Goal: Task Accomplishment & Management: Manage account settings

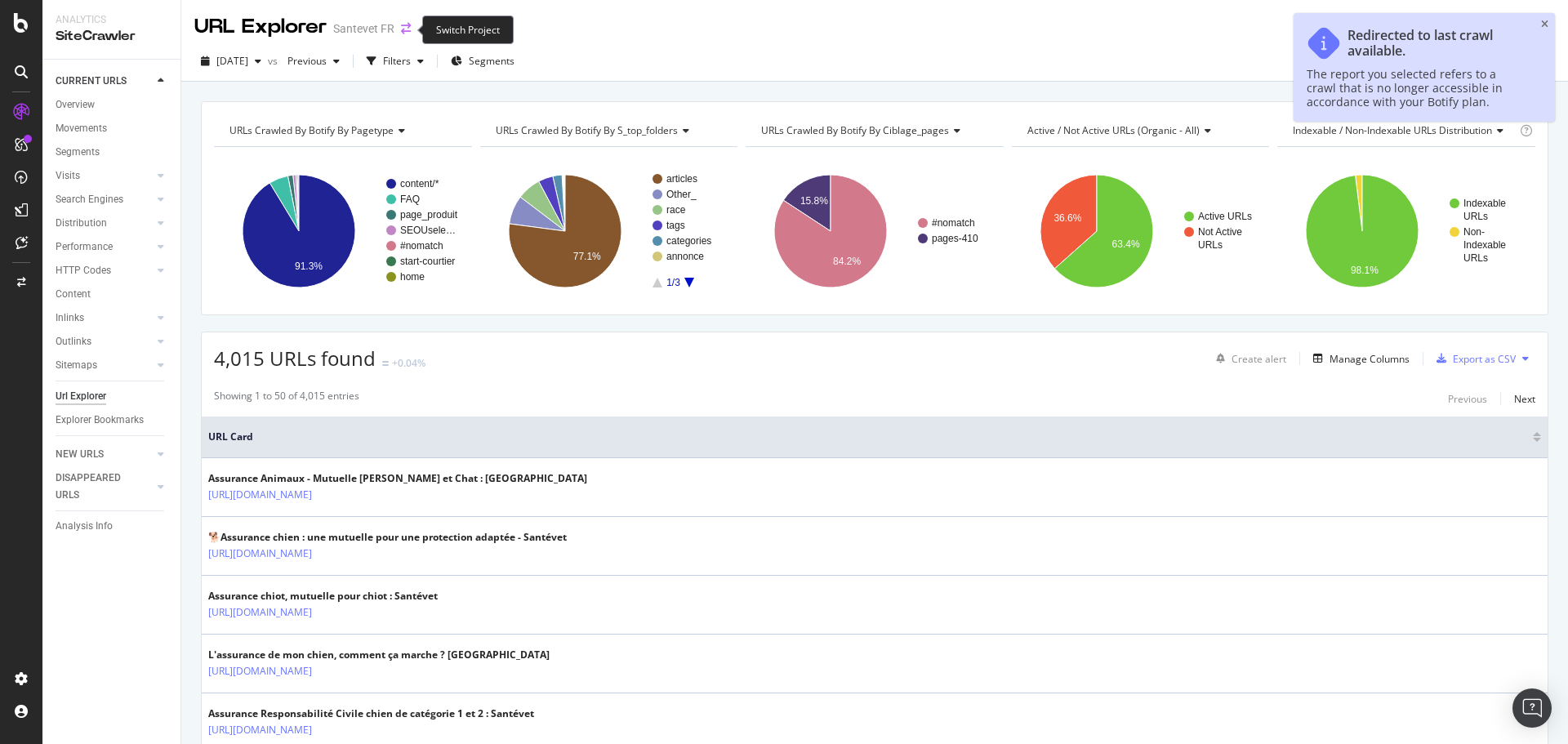
click at [404, 27] on icon "arrow-right-arrow-left" at bounding box center [405, 28] width 10 height 11
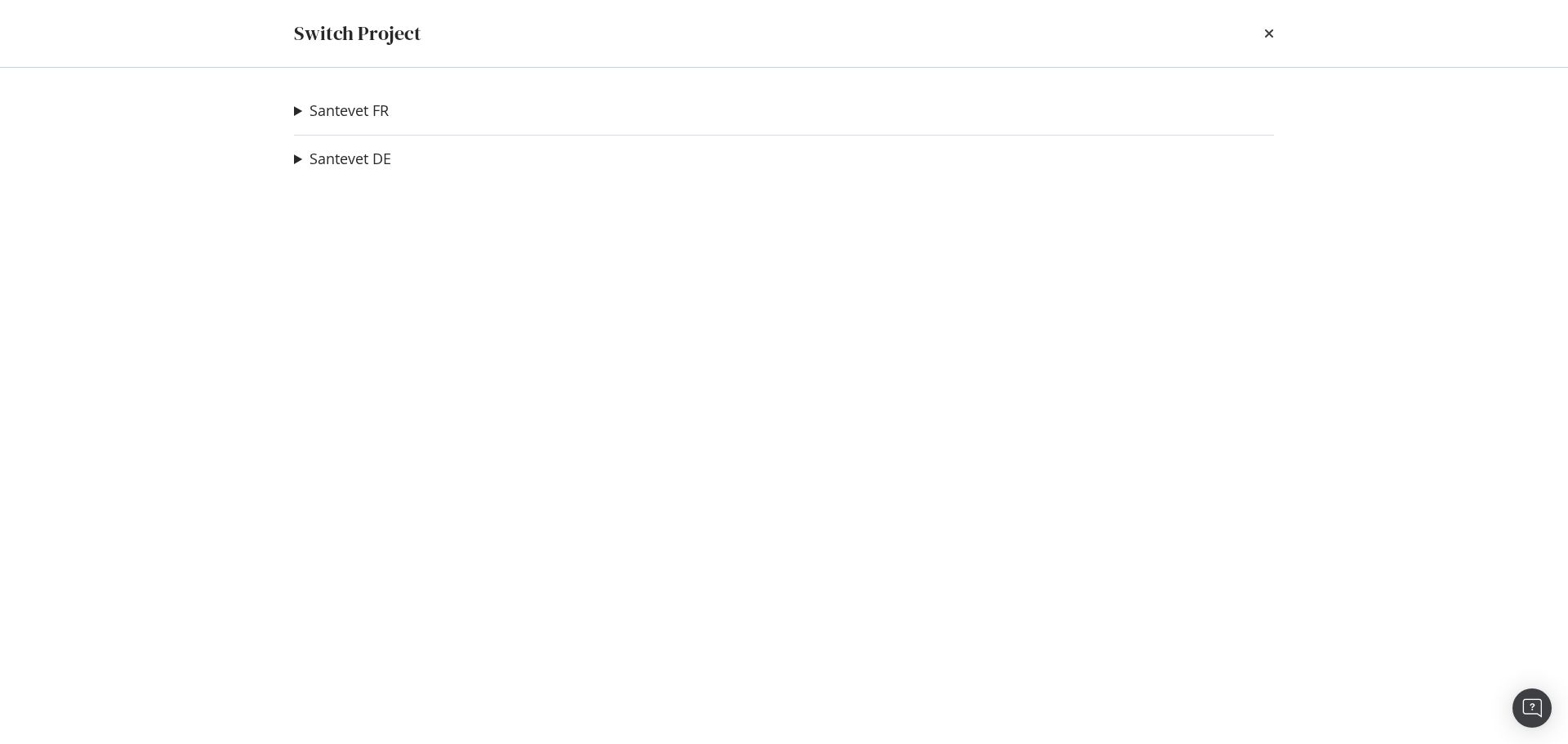
click at [297, 109] on summary "Santevet FR" at bounding box center [341, 111] width 95 height 21
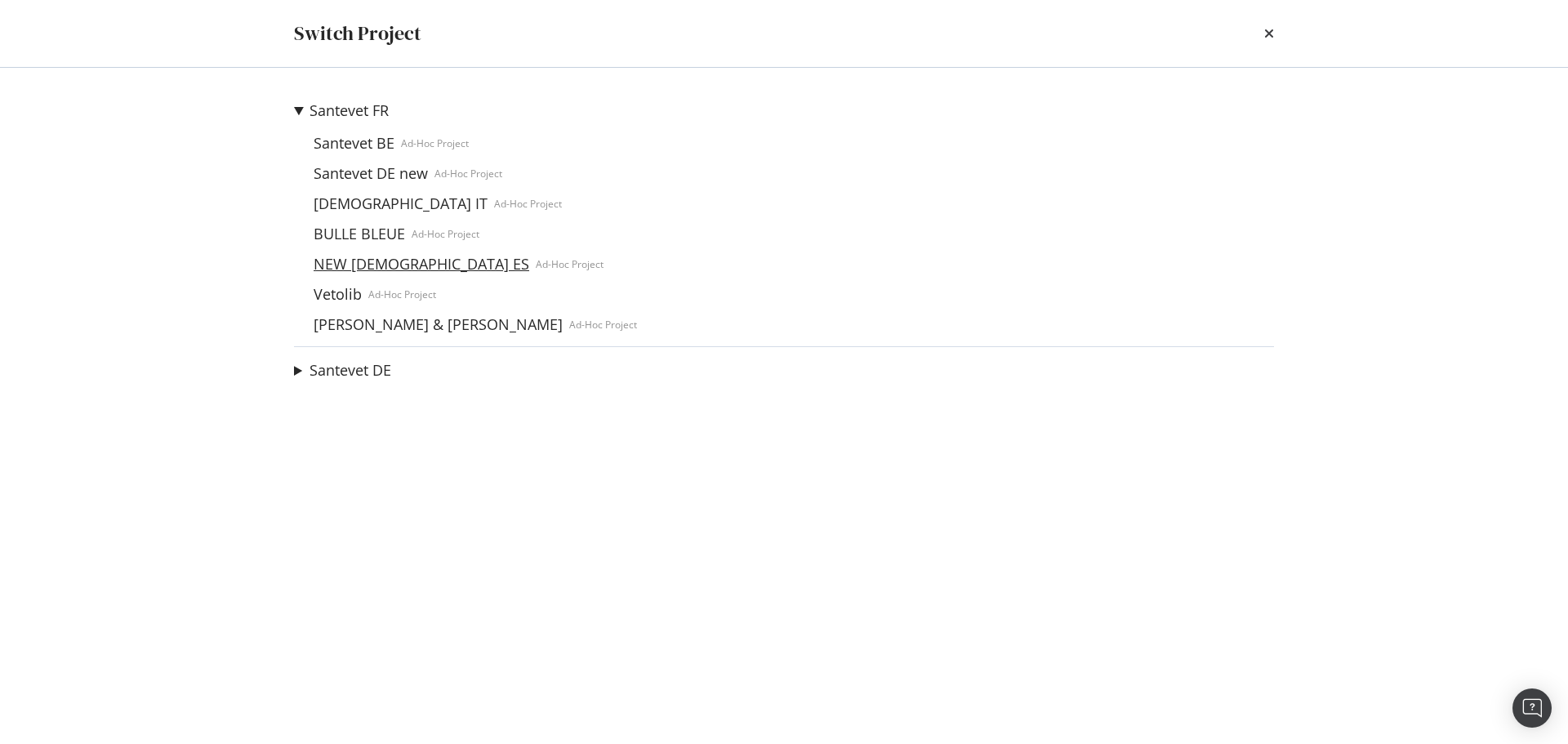
click at [352, 261] on link "NEW Santevet ES" at bounding box center [421, 264] width 229 height 17
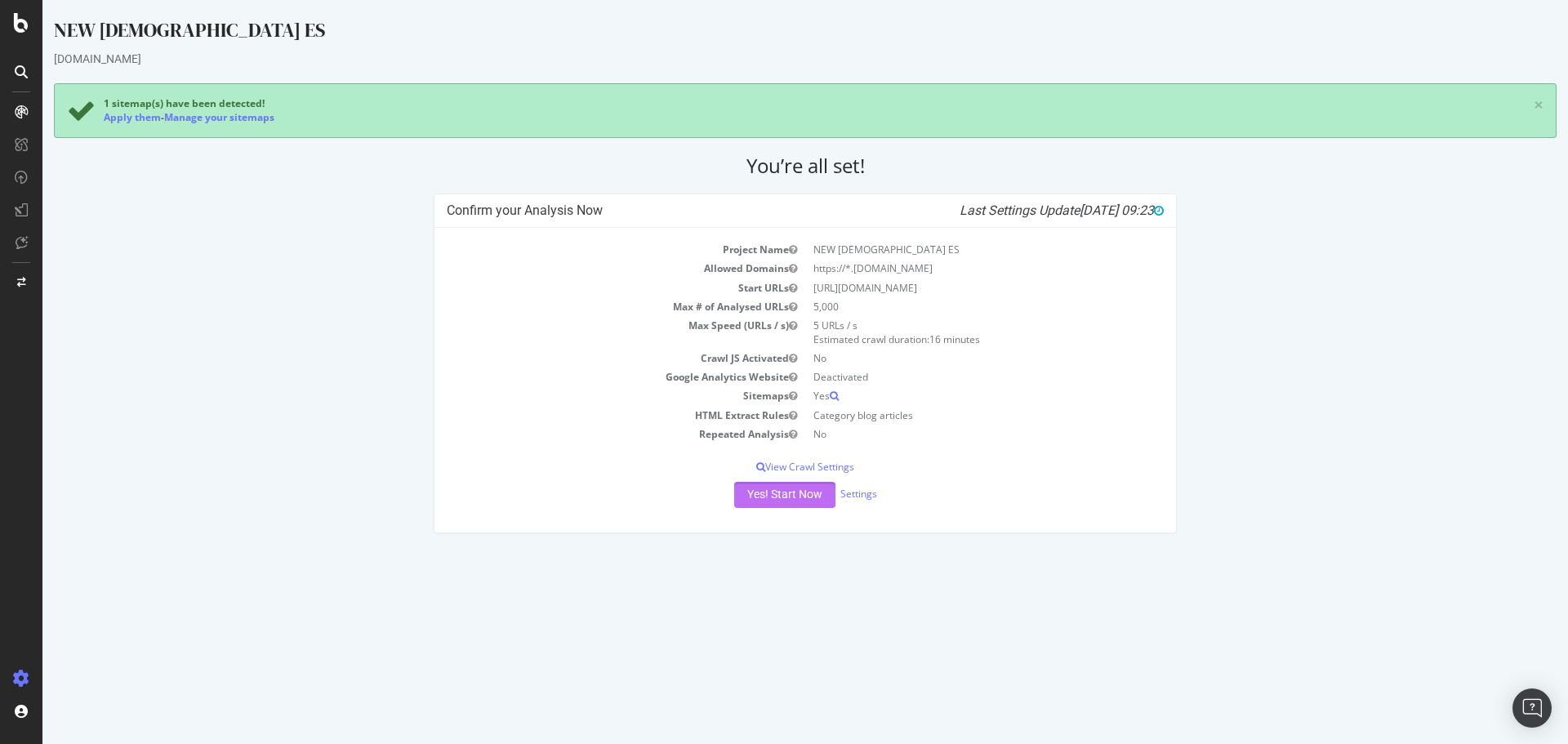
click at [757, 488] on button "Yes! Start Now" at bounding box center [784, 495] width 101 height 26
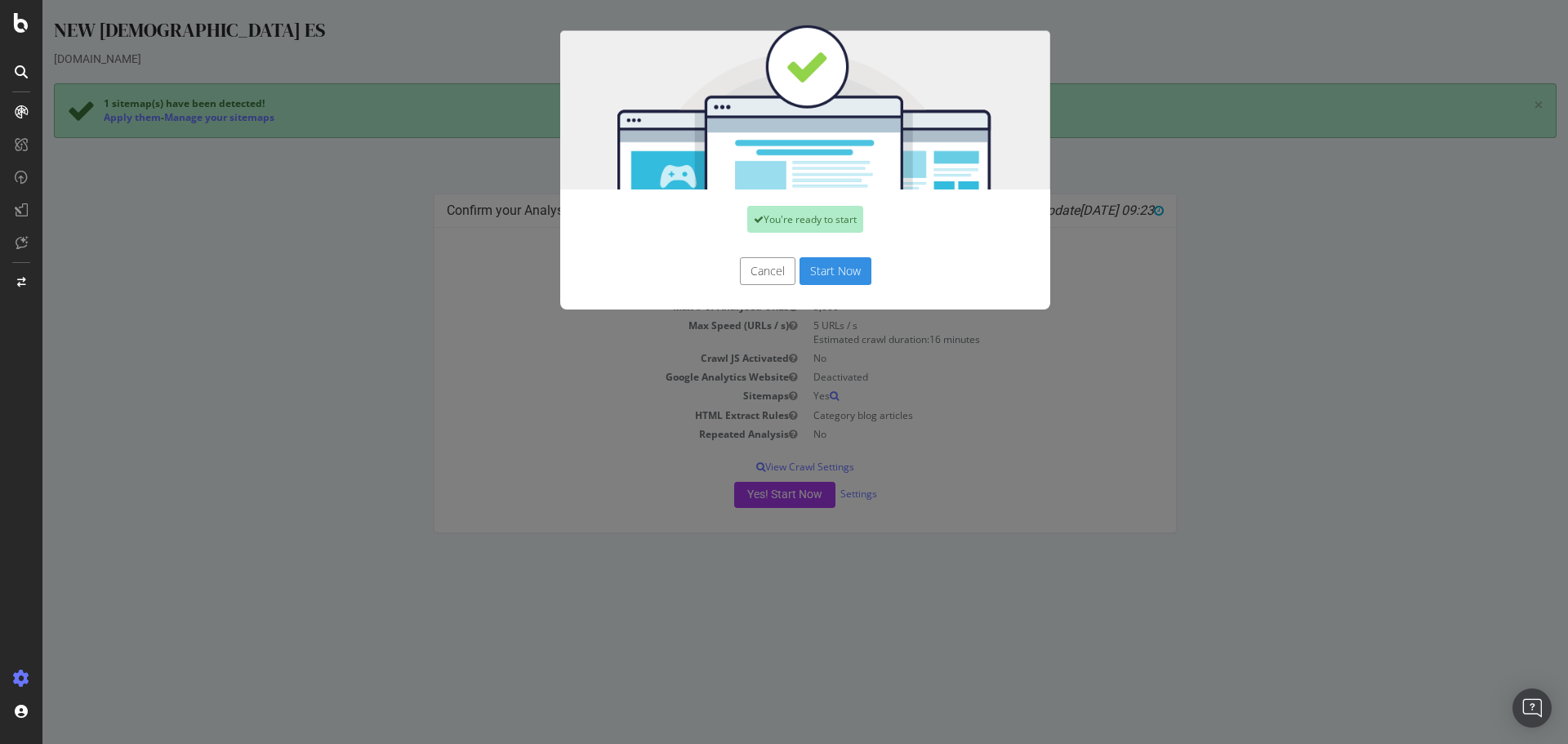
click at [836, 270] on button "Start Now" at bounding box center [836, 271] width 72 height 28
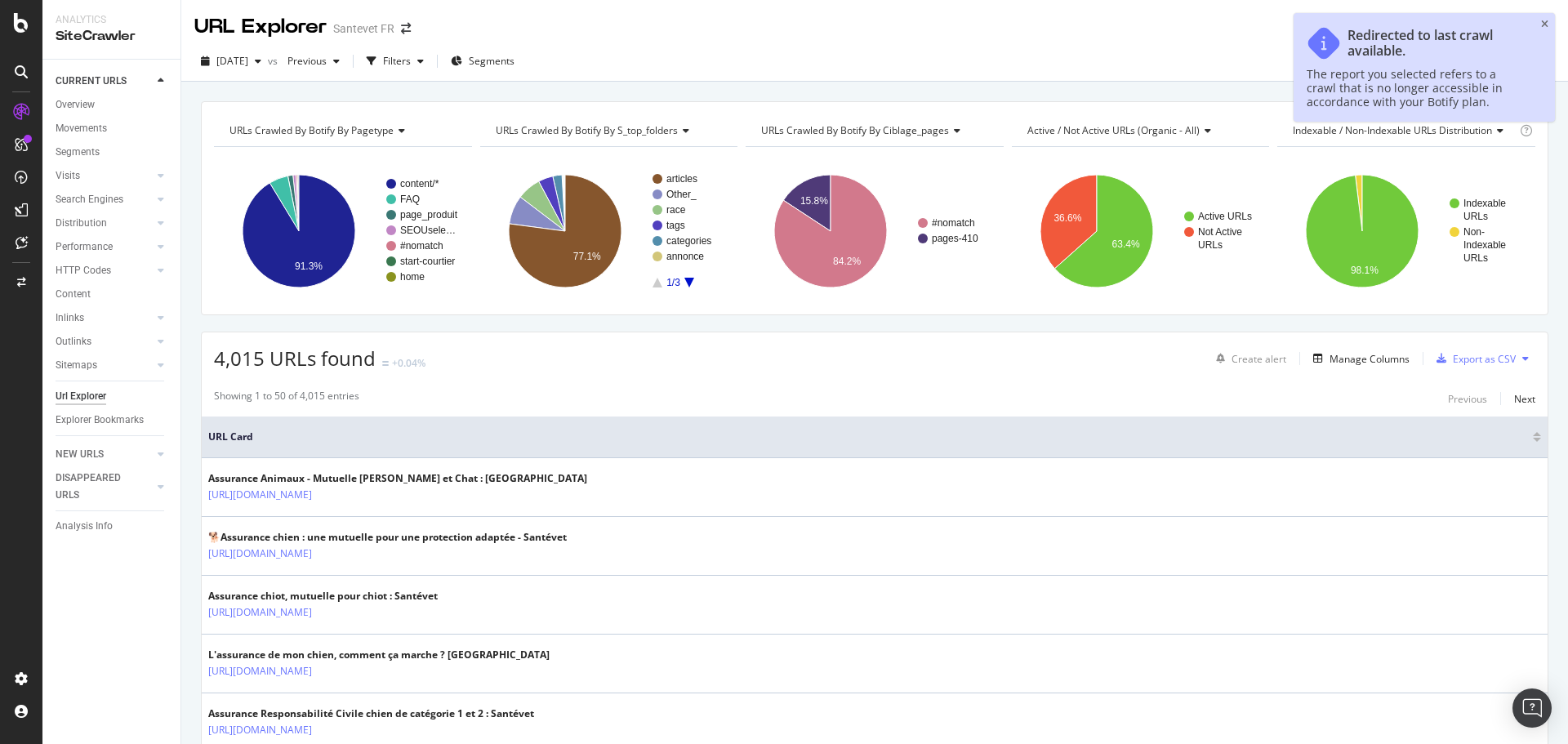
click at [401, 23] on div "URL Explorer Santevet FR" at bounding box center [311, 27] width 233 height 29
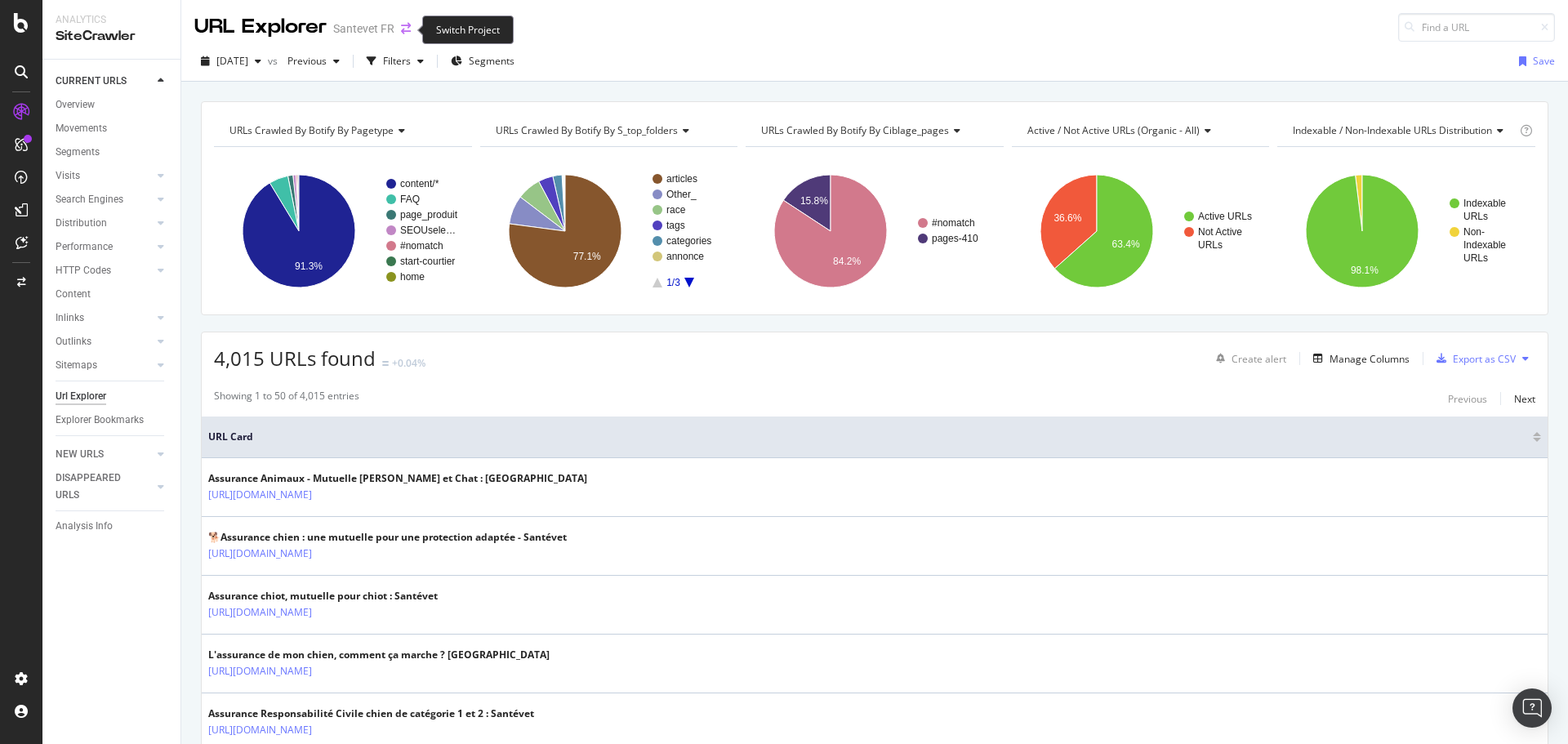
click at [401, 32] on icon "arrow-right-arrow-left" at bounding box center [405, 28] width 10 height 11
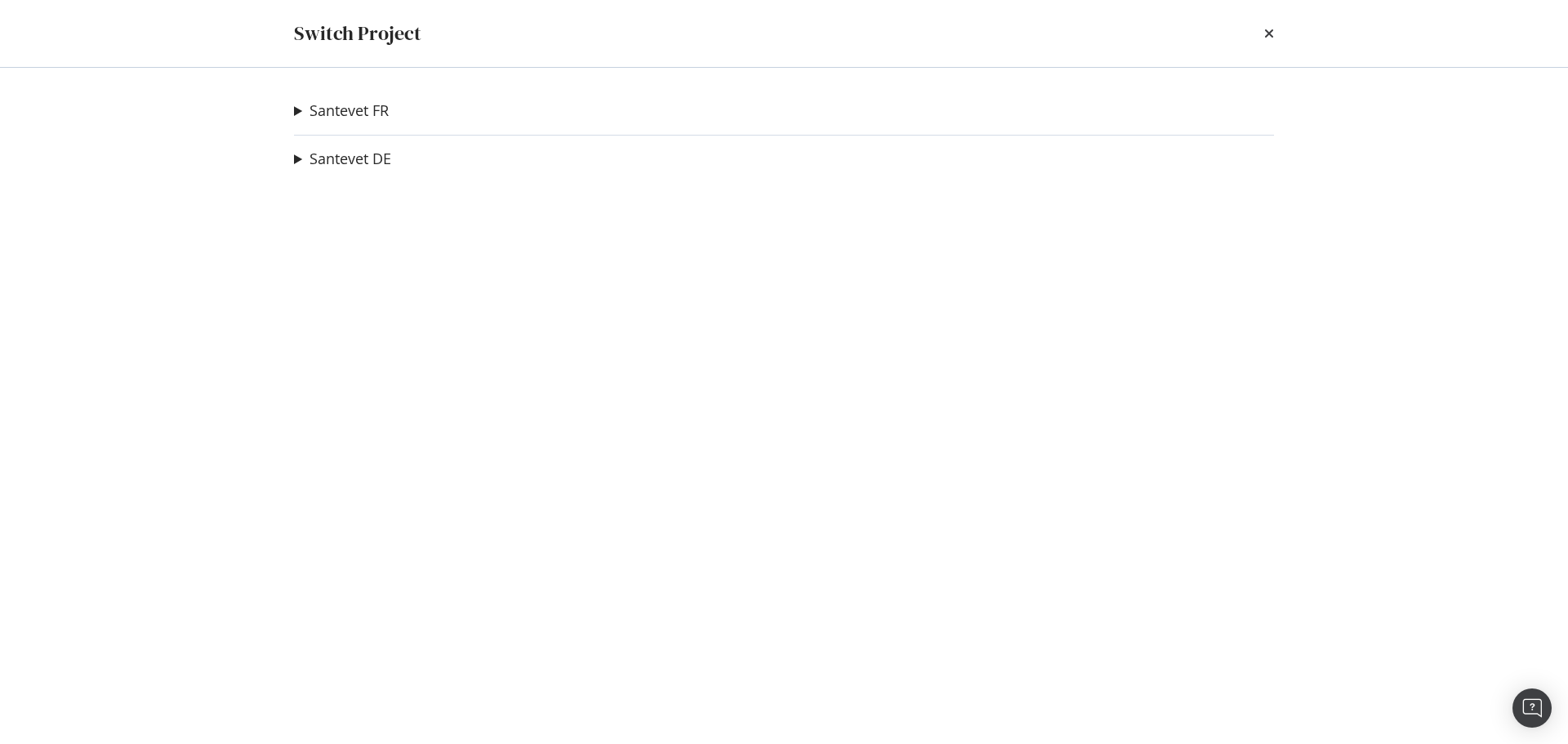
click at [301, 161] on summary "Santevet DE" at bounding box center [343, 159] width 97 height 21
click at [347, 188] on link "[DEMOGRAPHIC_DATA] ES" at bounding box center [403, 191] width 191 height 17
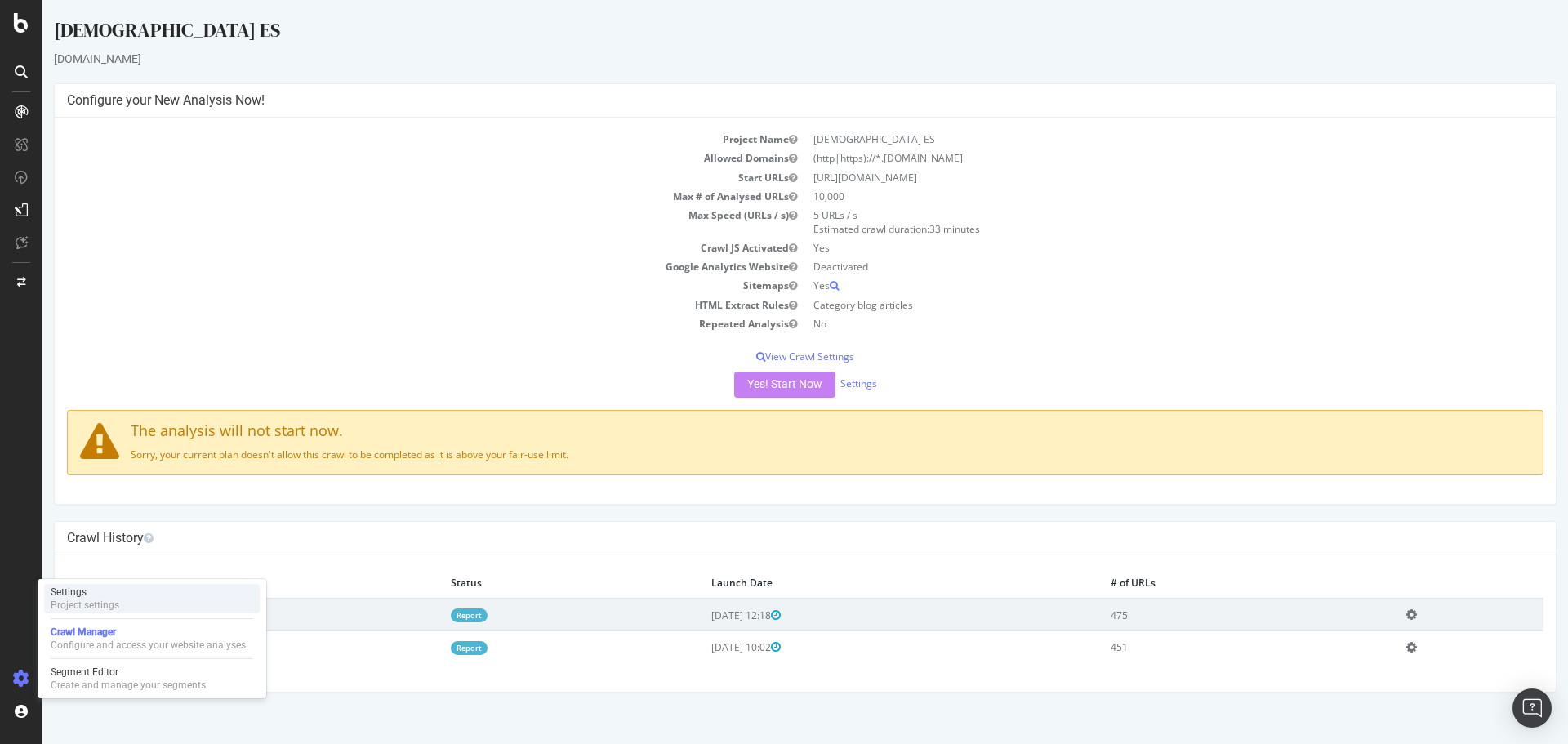
click at [90, 588] on div "Settings" at bounding box center [84, 591] width 69 height 13
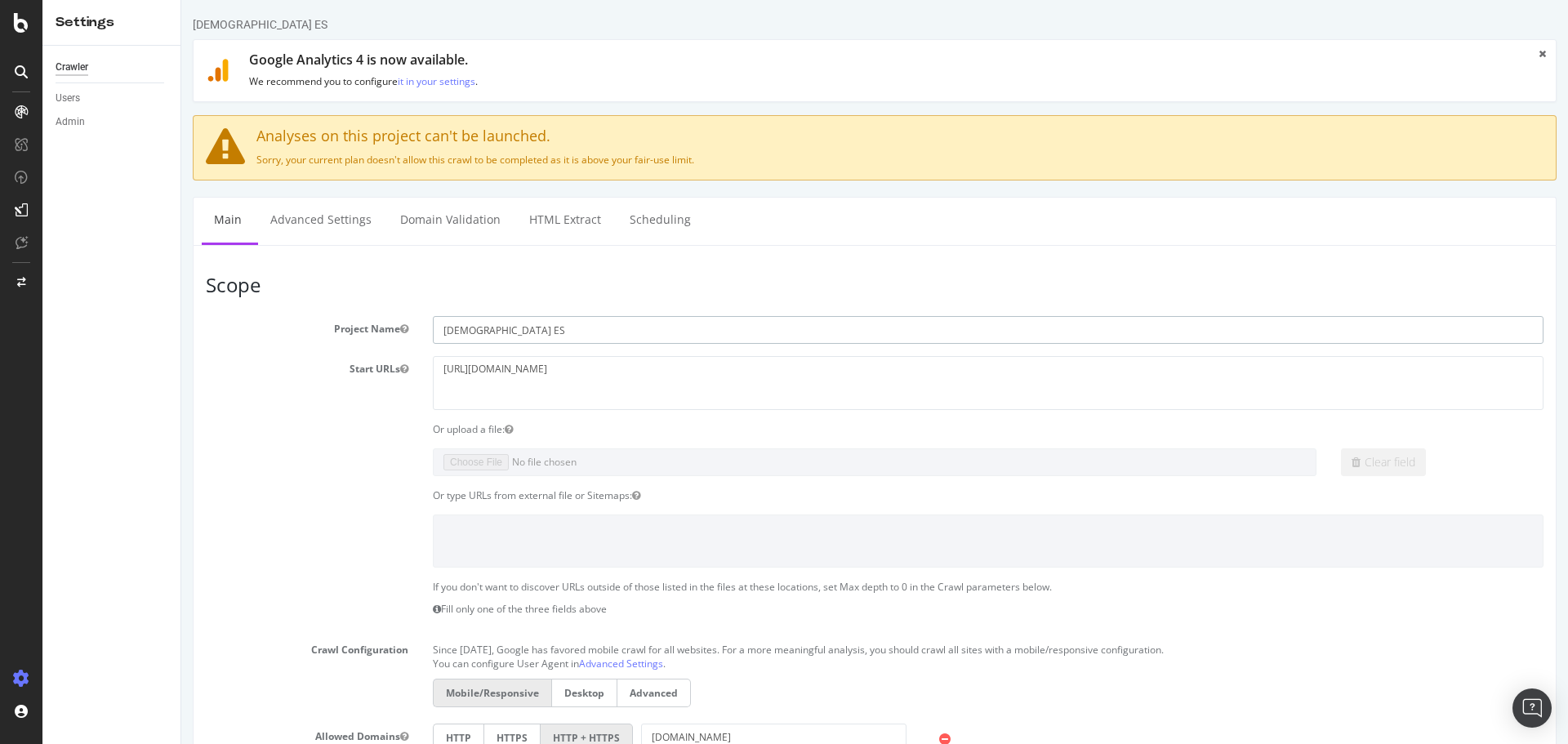
click at [631, 333] on input "[DEMOGRAPHIC_DATA] ES" at bounding box center [988, 329] width 1111 height 28
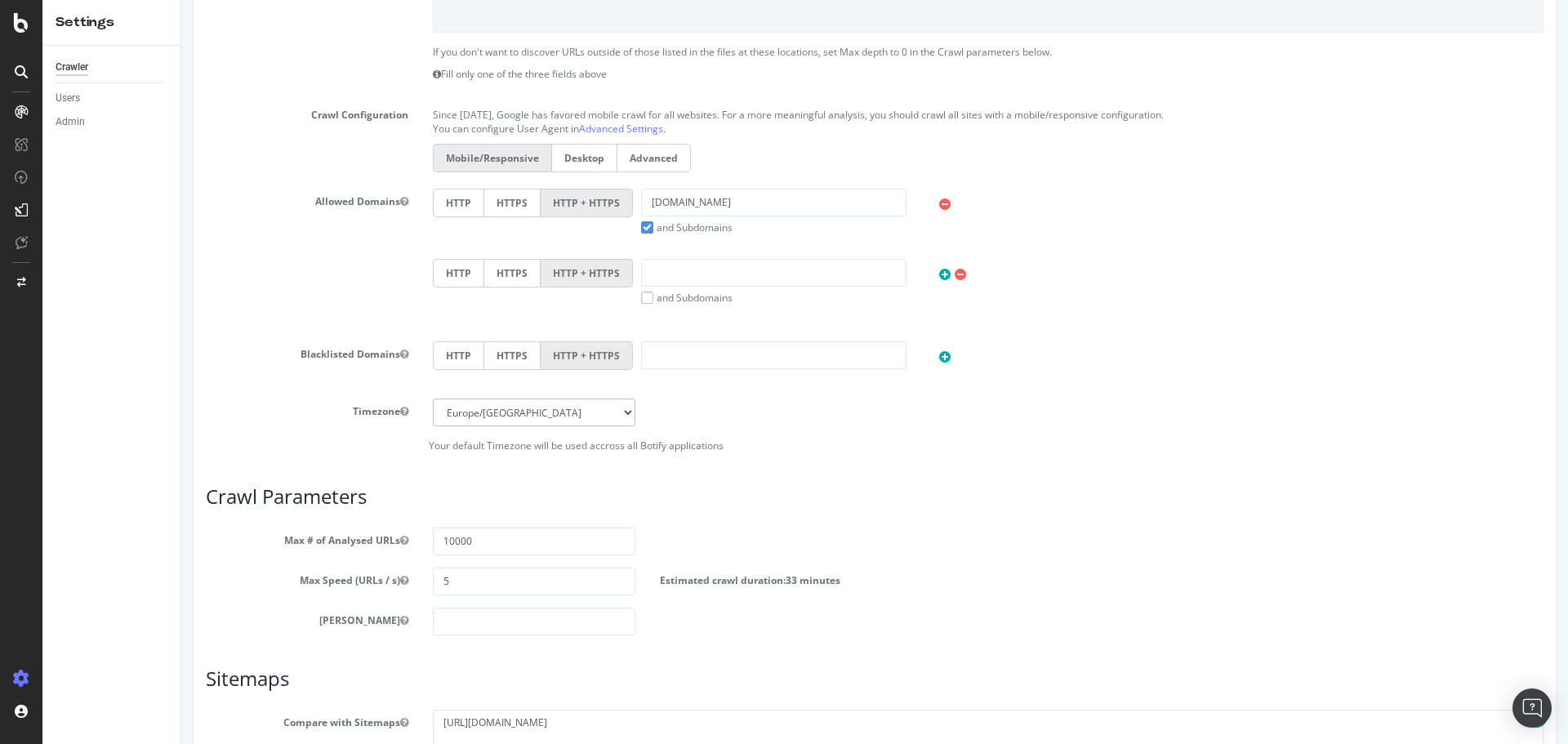
scroll to position [718, 0]
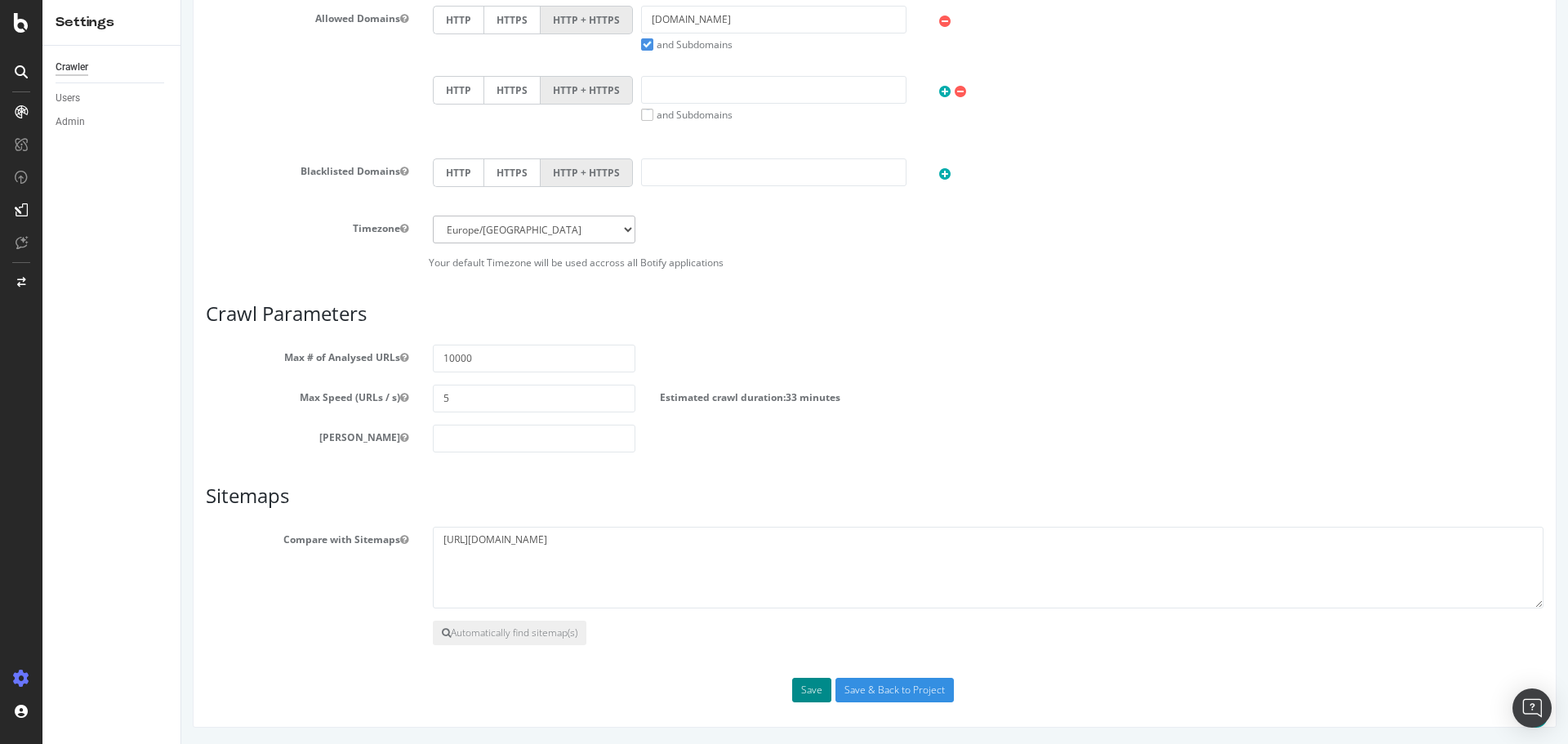
type input "[DEMOGRAPHIC_DATA] ES NE PLUS UTILISER"
click at [808, 700] on button "Save" at bounding box center [811, 690] width 39 height 24
click at [809, 700] on div "Save Save & Back to Project" at bounding box center [875, 690] width 1363 height 24
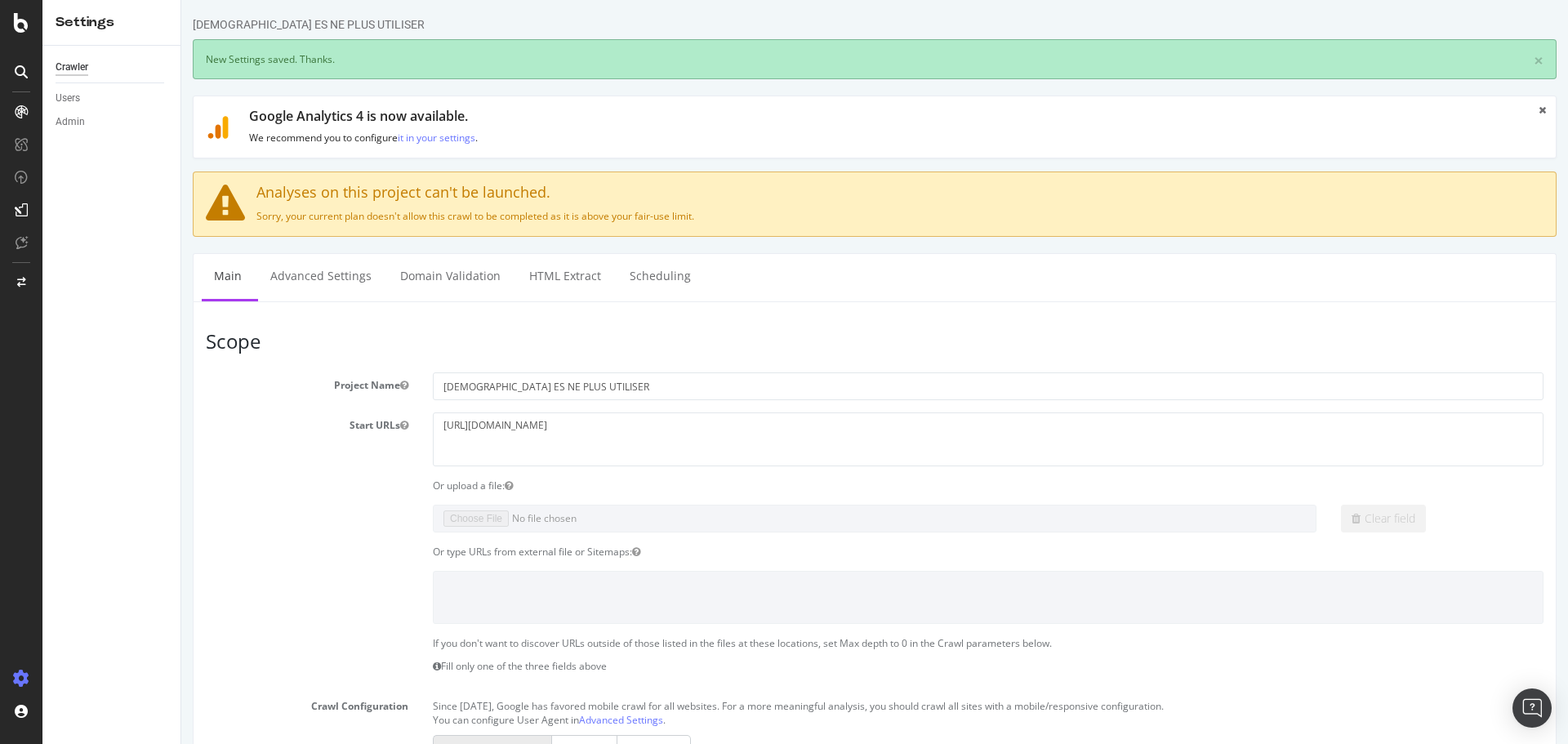
scroll to position [0, 0]
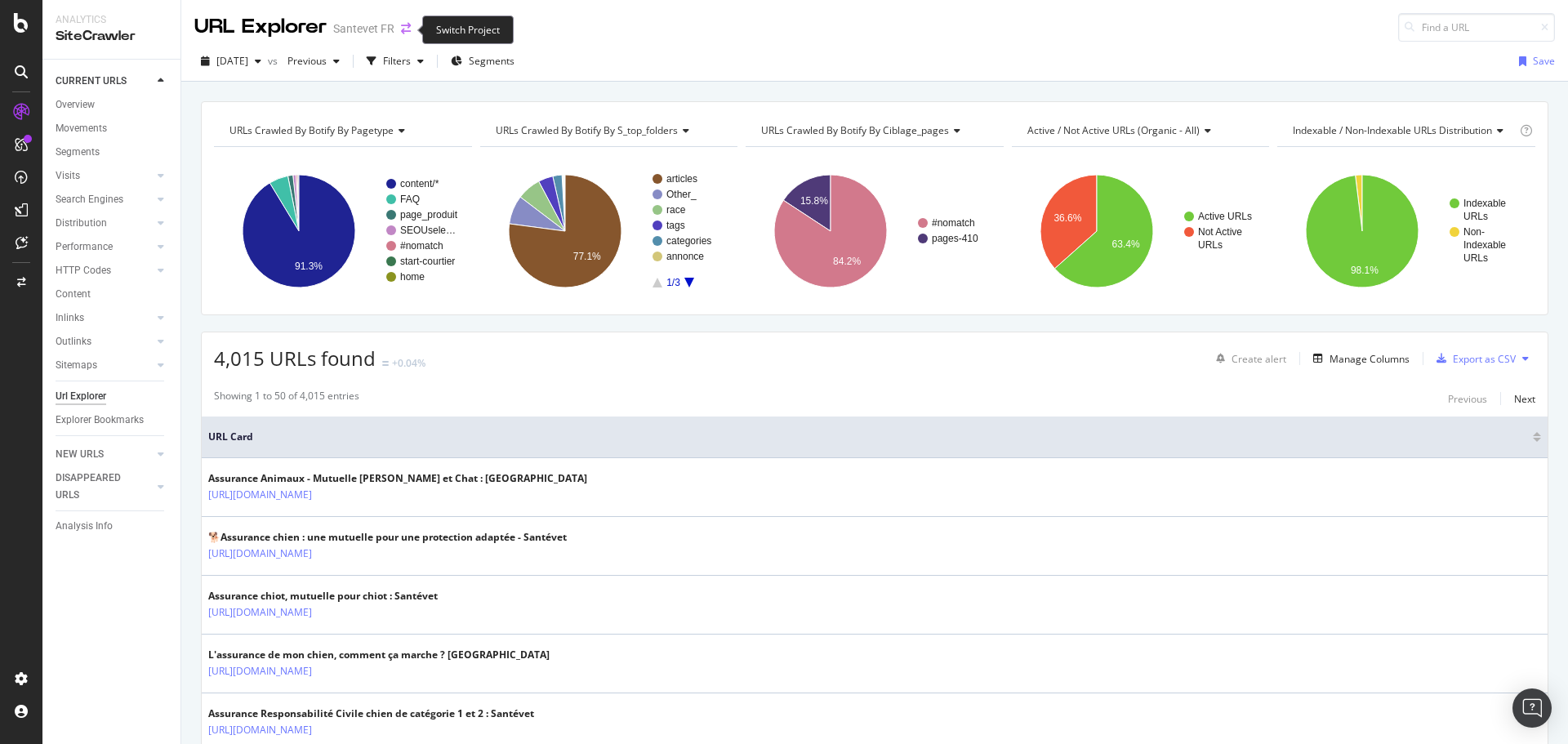
click at [406, 24] on icon "arrow-right-arrow-left" at bounding box center [405, 28] width 10 height 11
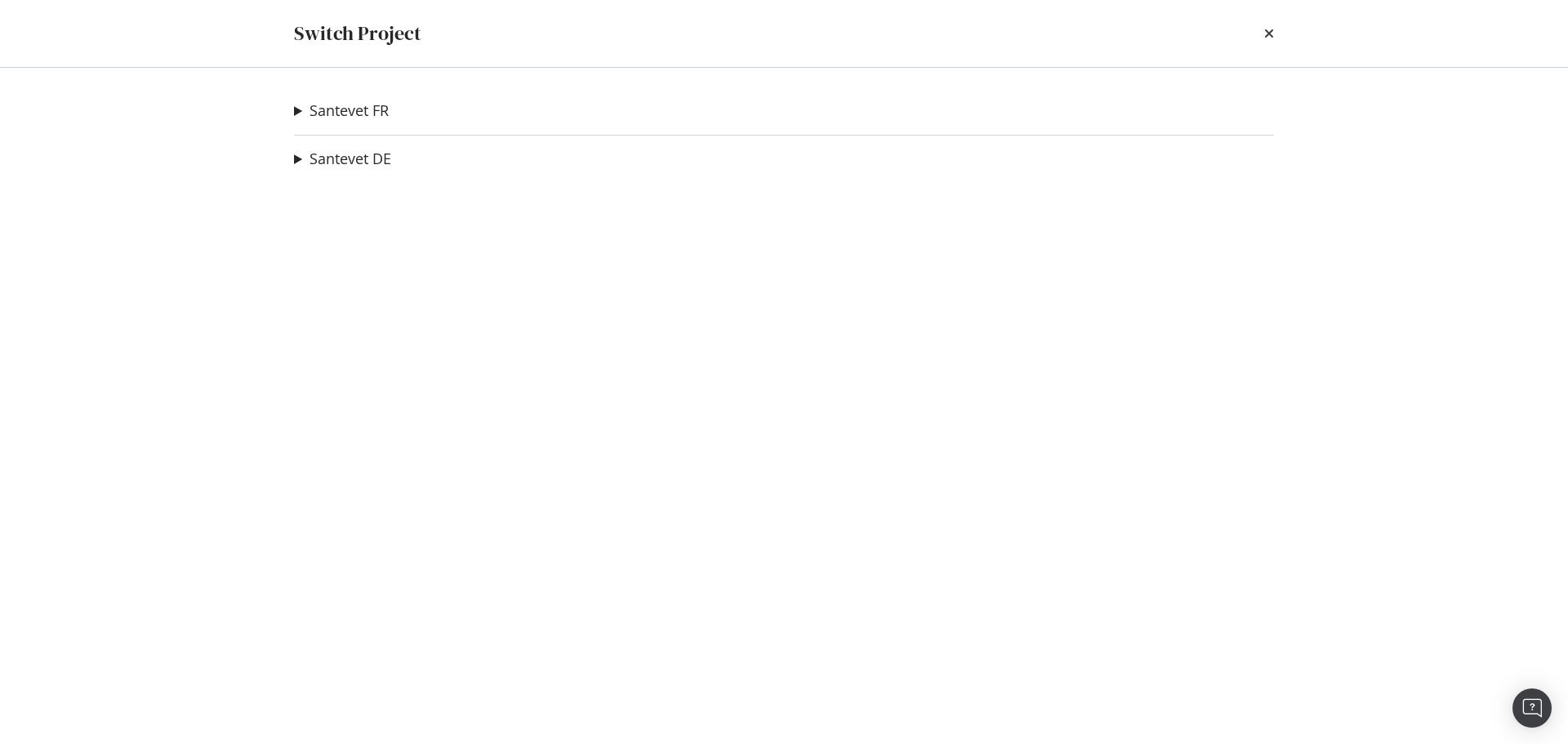
click at [295, 167] on summary "Santevet DE" at bounding box center [343, 159] width 97 height 21
click at [297, 111] on summary "Santevet FR" at bounding box center [341, 111] width 95 height 21
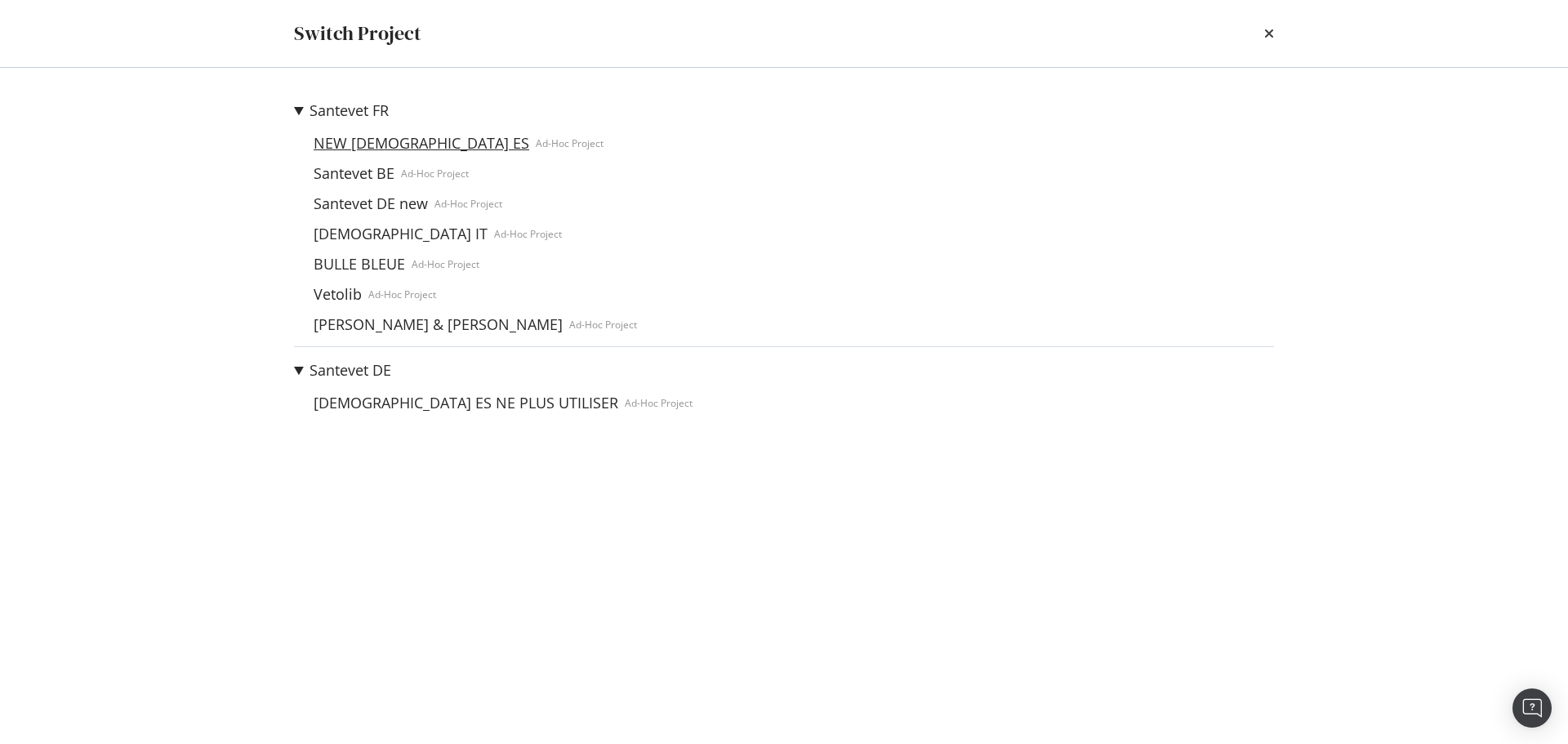
click at [360, 149] on link "NEW Santevet ES" at bounding box center [421, 143] width 229 height 17
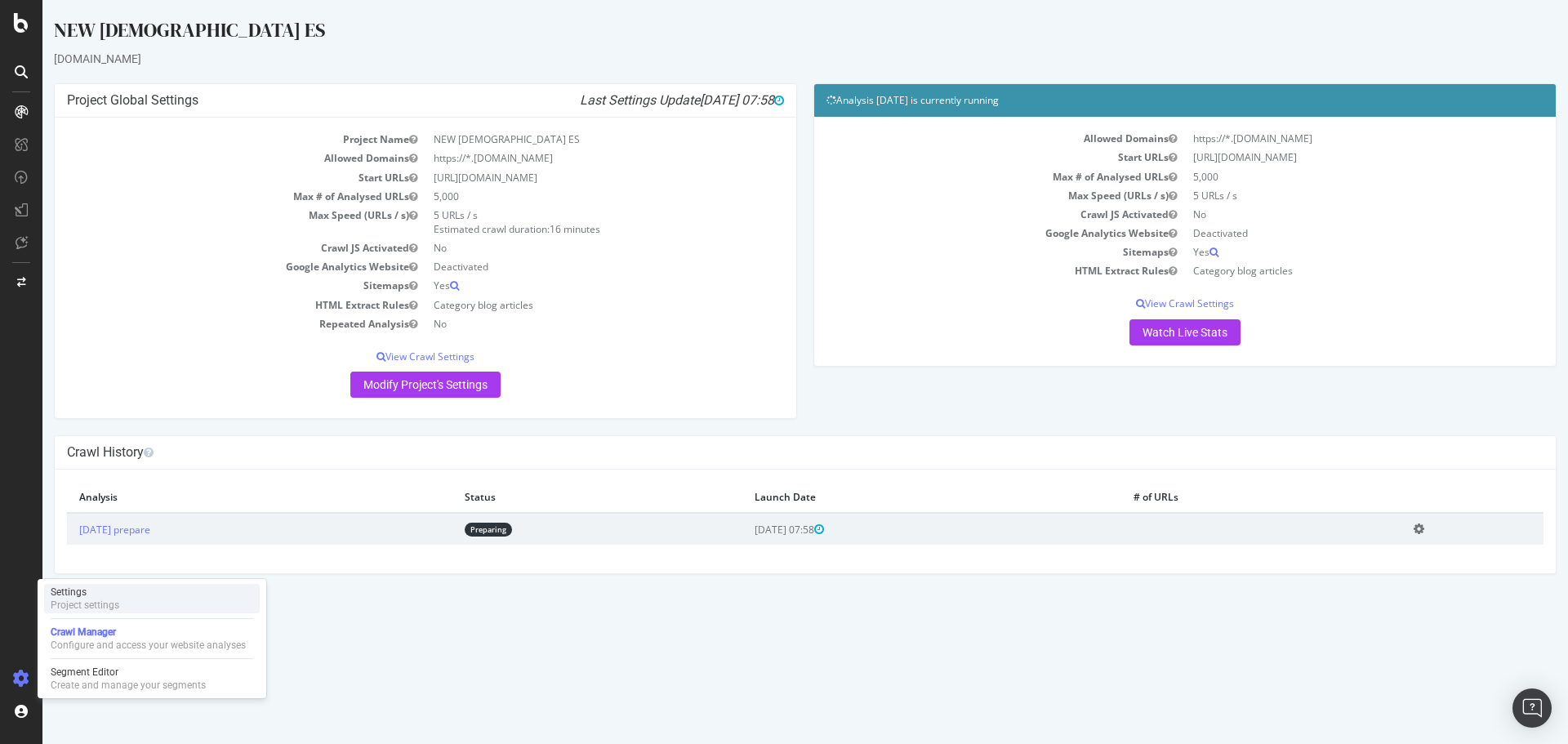
click at [89, 587] on div "Settings" at bounding box center [84, 591] width 69 height 13
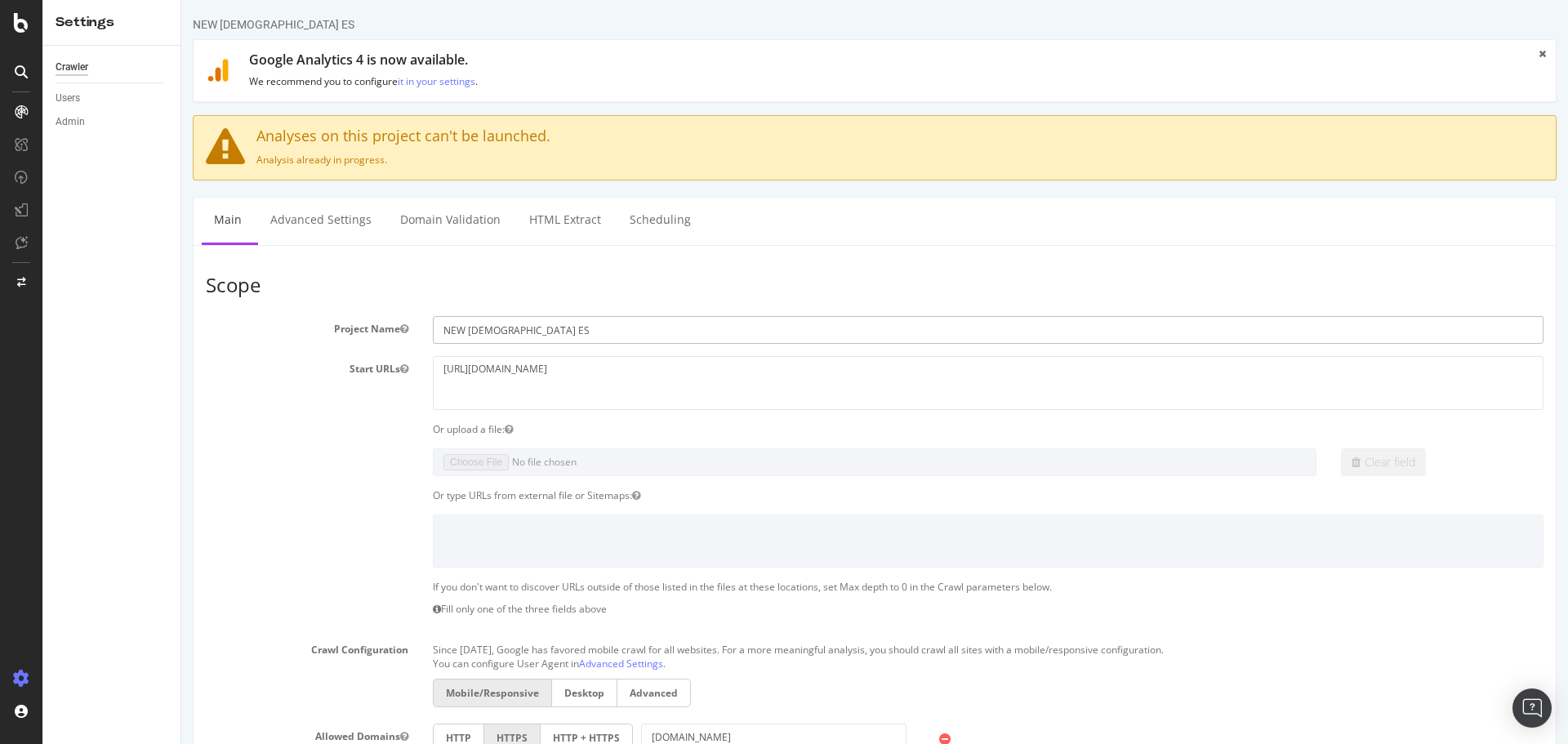
drag, startPoint x: 466, startPoint y: 328, endPoint x: 437, endPoint y: 320, distance: 30.1
click at [437, 320] on input "NEW Santevet ES" at bounding box center [988, 329] width 1111 height 28
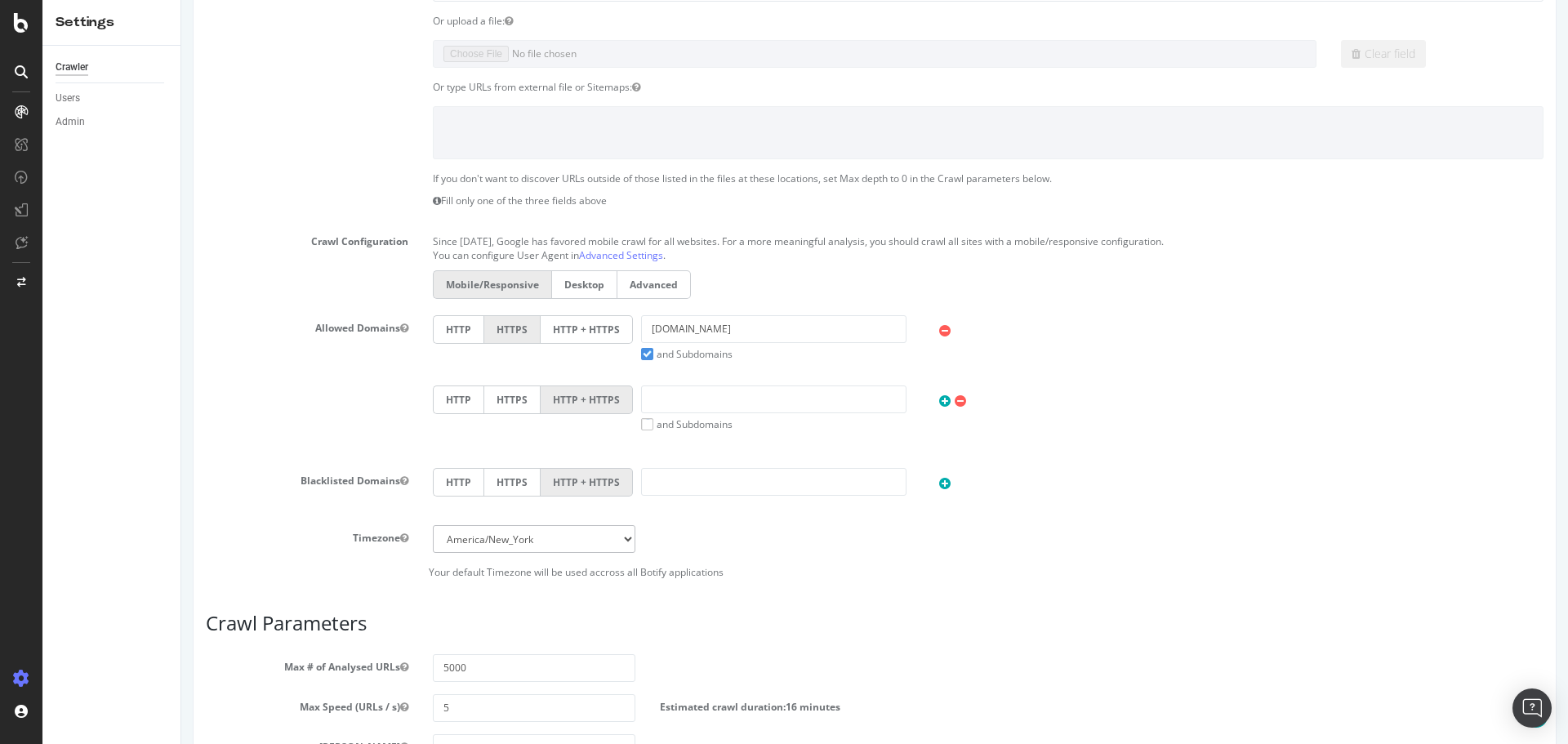
scroll to position [718, 0]
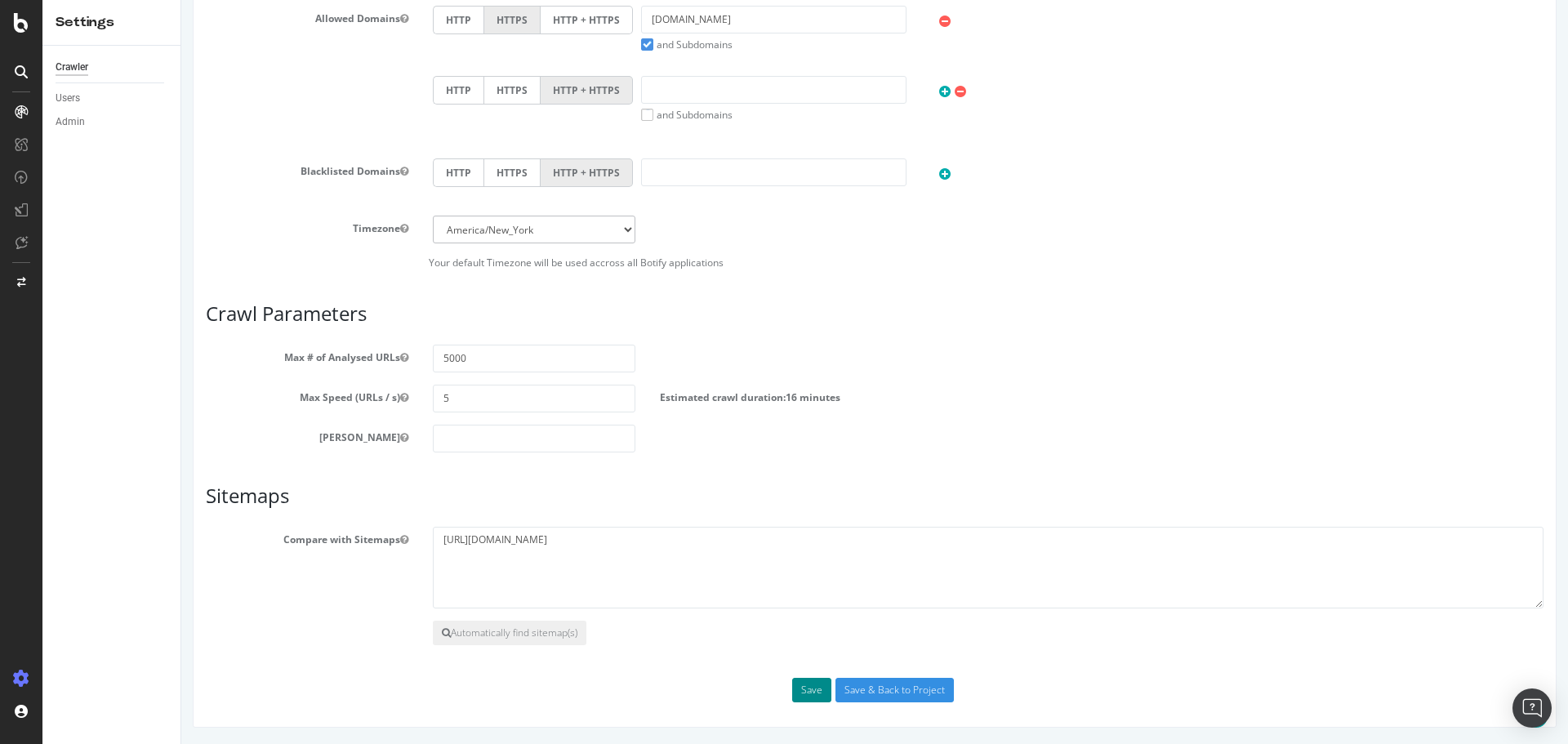
type input "[DEMOGRAPHIC_DATA] ES"
click at [806, 686] on button "Save" at bounding box center [811, 690] width 39 height 24
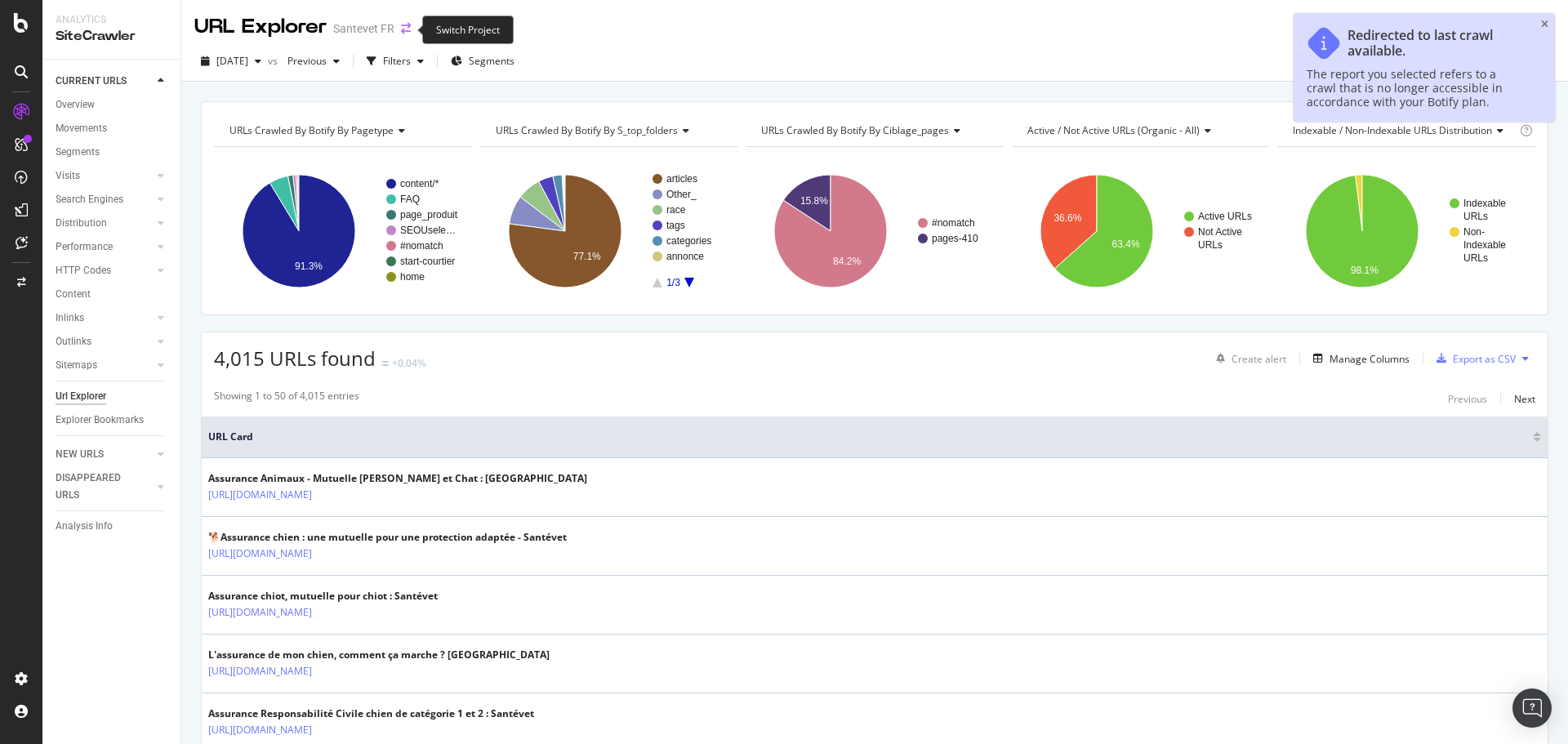
click at [404, 28] on icon "arrow-right-arrow-left" at bounding box center [405, 28] width 10 height 11
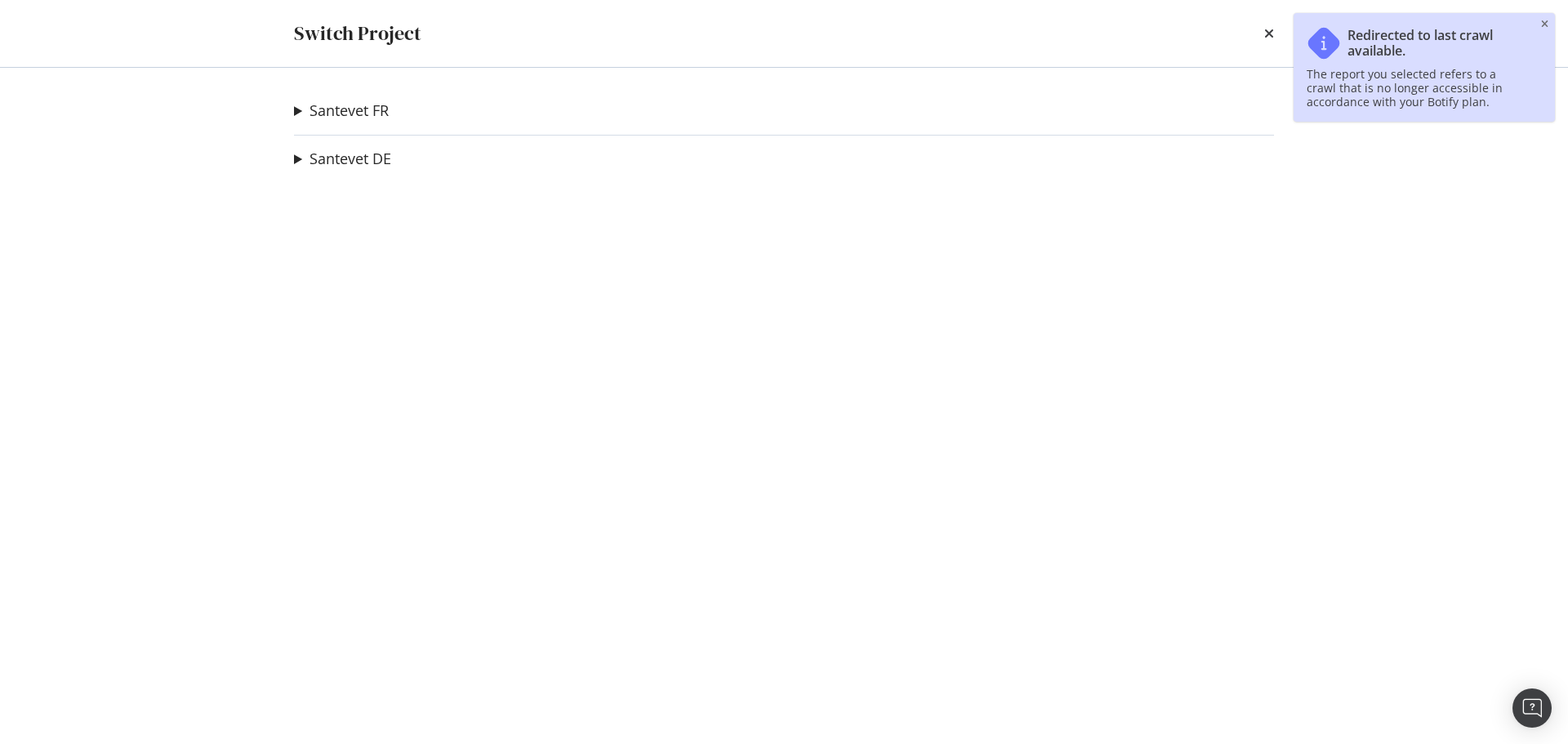
click at [296, 114] on summary "Santevet FR" at bounding box center [341, 111] width 95 height 21
